Goal: Navigation & Orientation: Find specific page/section

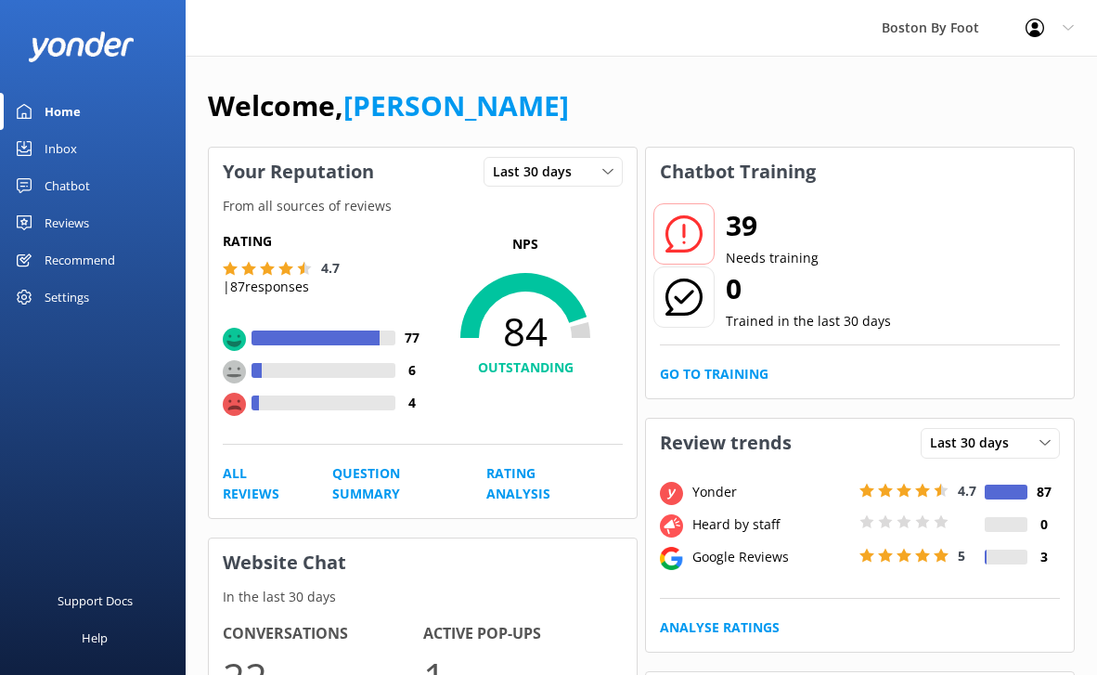
click at [58, 187] on div "Chatbot" at bounding box center [67, 185] width 45 height 37
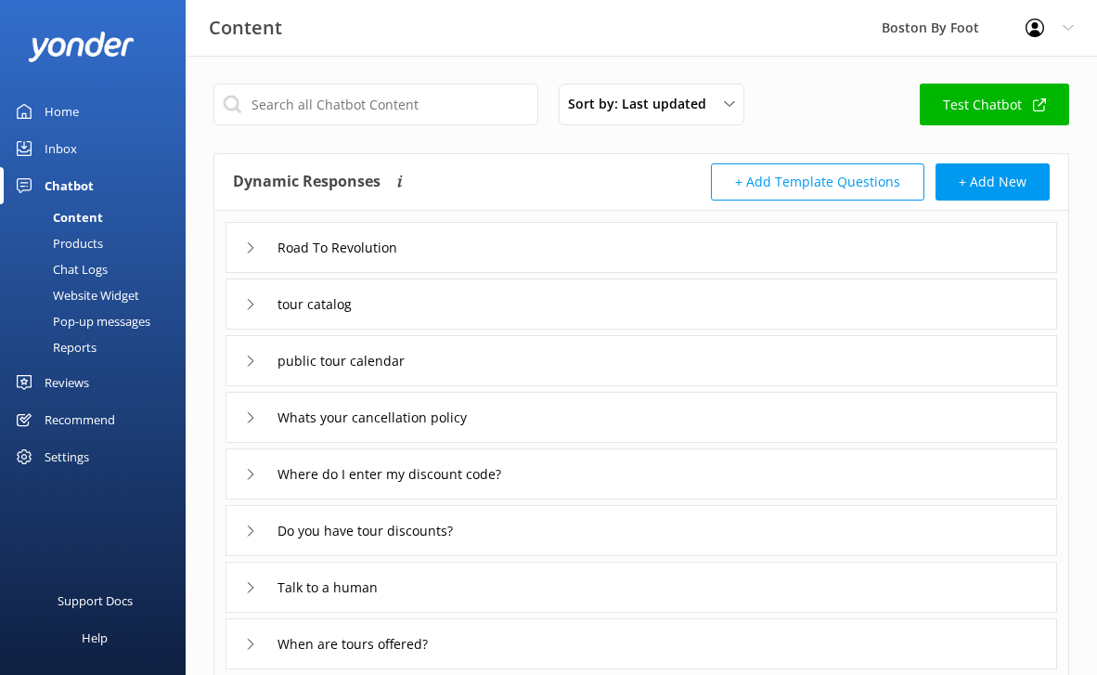
click at [79, 135] on link "Inbox" at bounding box center [93, 148] width 186 height 37
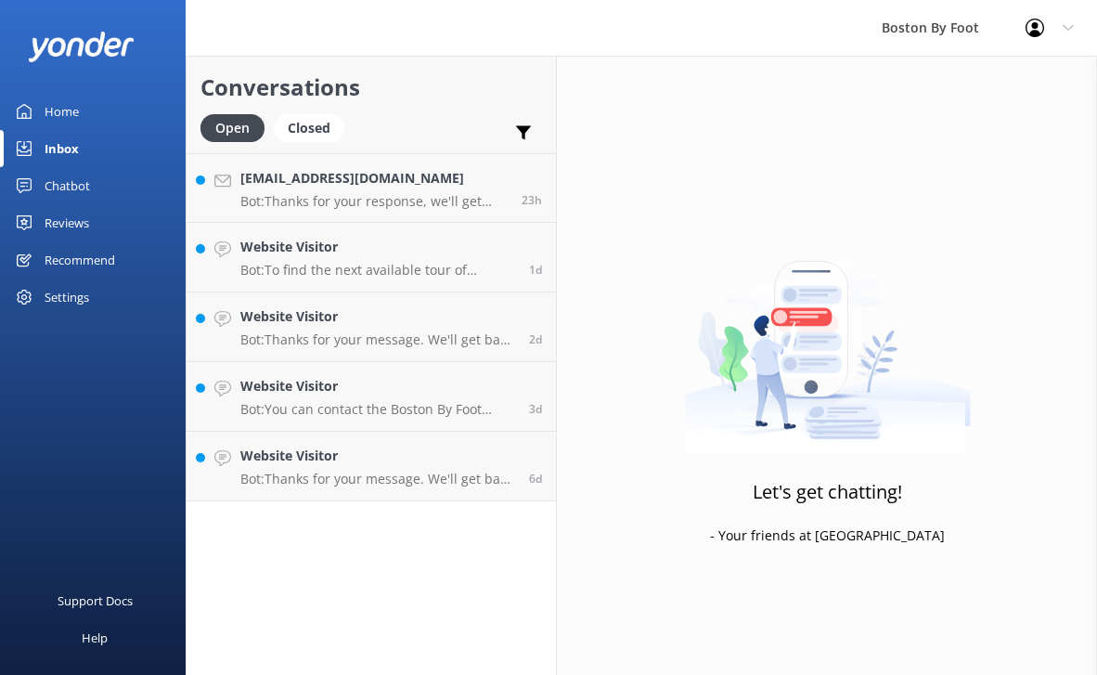
click at [65, 122] on div "Home" at bounding box center [62, 111] width 34 height 37
